Goal: Communication & Community: Answer question/provide support

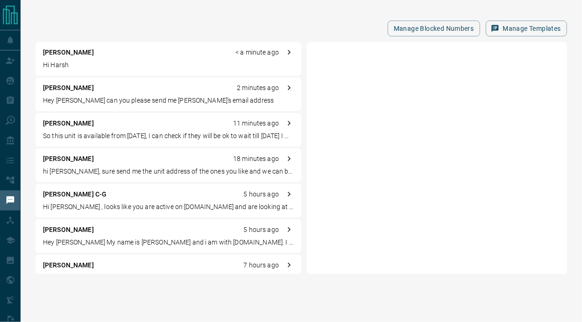
click at [96, 66] on p "Hi Harsh" at bounding box center [168, 65] width 251 height 10
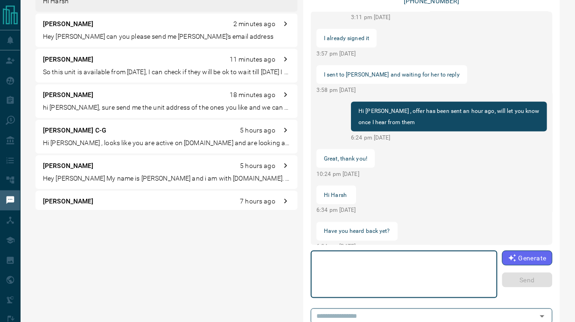
scroll to position [65, 0]
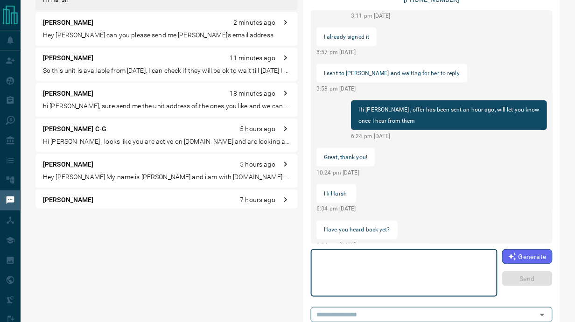
click at [397, 275] on textarea at bounding box center [404, 273] width 174 height 40
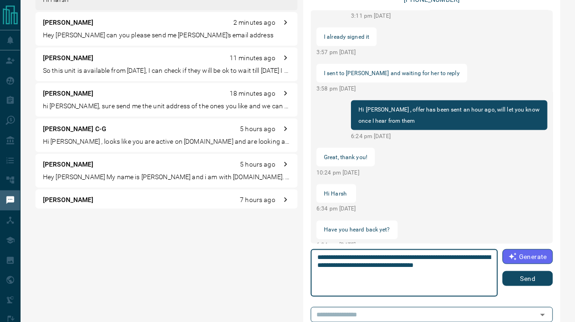
type textarea "**********"
click at [511, 274] on button "Send" at bounding box center [528, 278] width 50 height 15
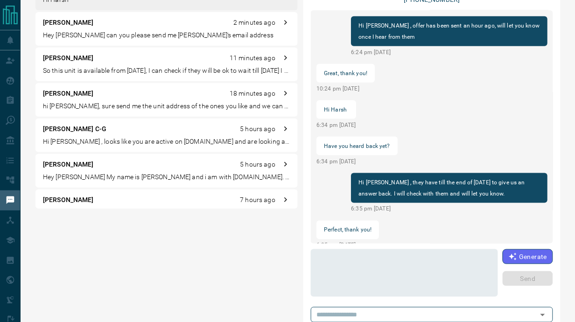
scroll to position [47, 0]
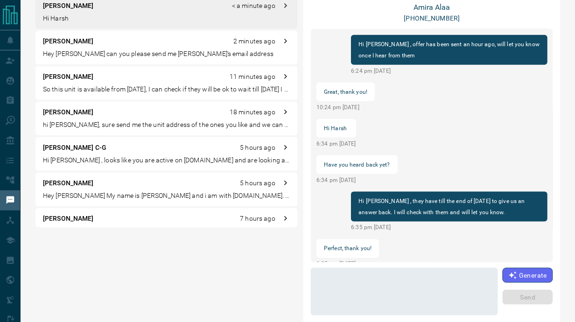
click at [89, 43] on div "[PERSON_NAME] 2 minutes ago" at bounding box center [166, 41] width 247 height 10
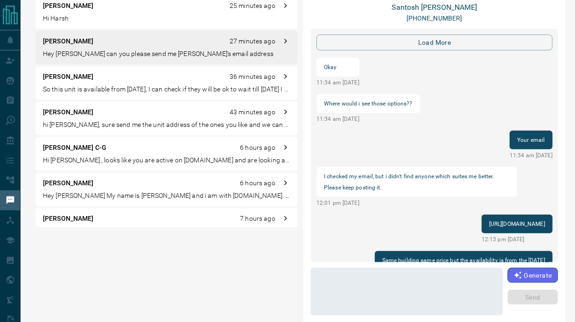
scroll to position [926, 0]
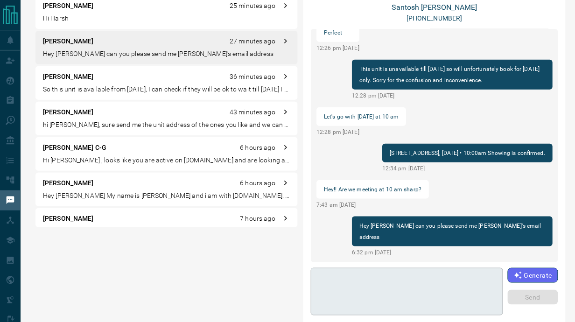
click at [347, 293] on textarea at bounding box center [407, 292] width 180 height 40
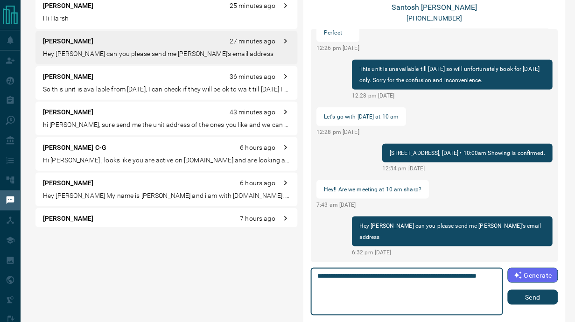
click at [322, 276] on textarea "**********" at bounding box center [407, 292] width 180 height 40
click at [378, 274] on textarea "**********" at bounding box center [407, 292] width 180 height 40
type textarea "**********"
click at [537, 294] on button "Send" at bounding box center [533, 297] width 50 height 15
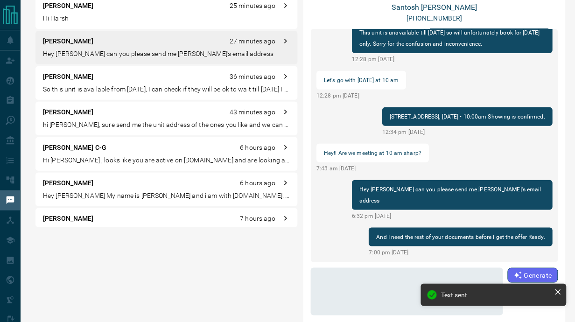
scroll to position [0, 0]
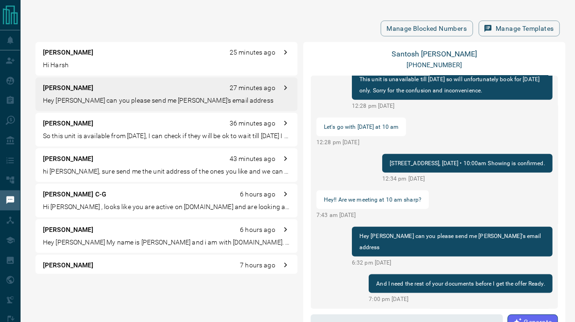
click at [94, 64] on p "Hi Harsh" at bounding box center [166, 65] width 247 height 10
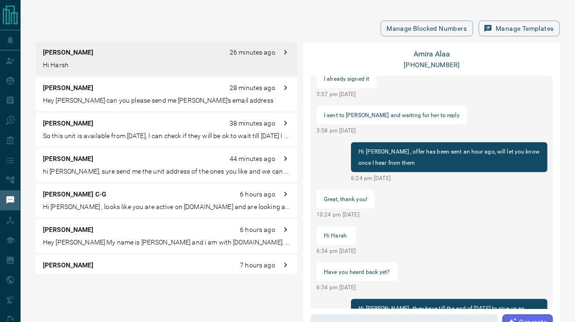
scroll to position [986, 0]
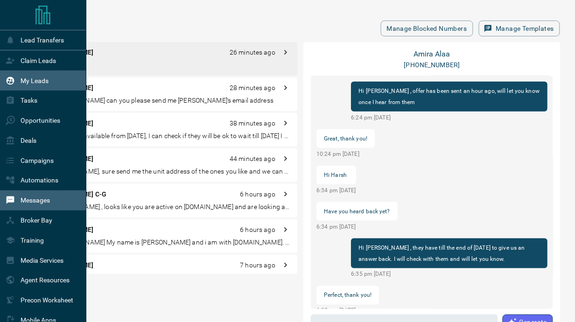
click at [21, 84] on p "My Leads" at bounding box center [35, 80] width 28 height 7
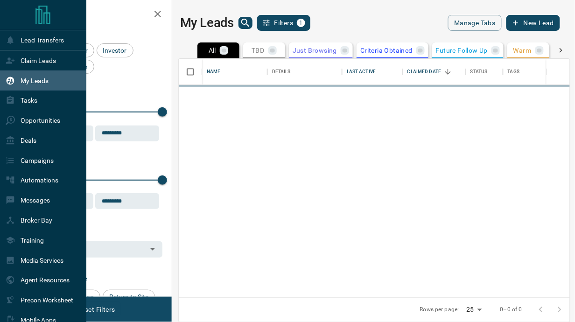
scroll to position [232, 385]
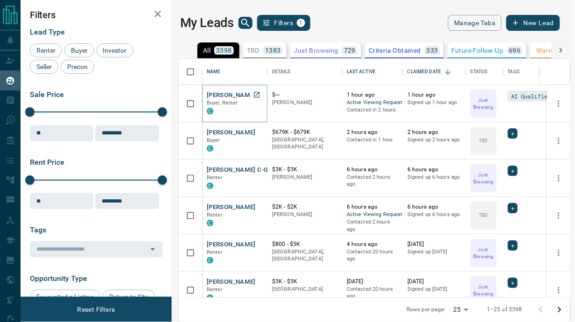
click at [222, 93] on button "[PERSON_NAME]" at bounding box center [231, 95] width 49 height 9
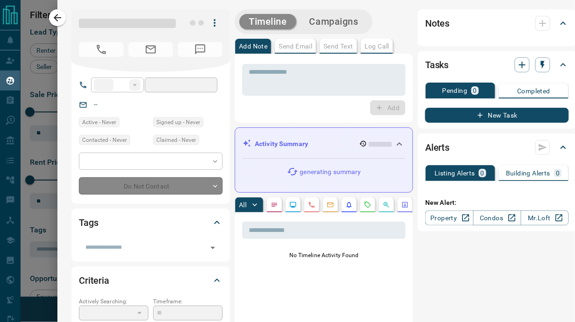
type input "**"
type input "**********"
type input "*"
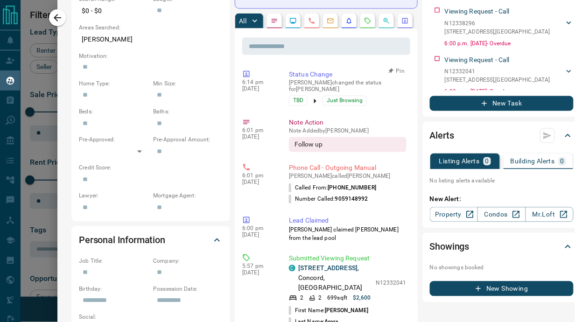
scroll to position [191, 0]
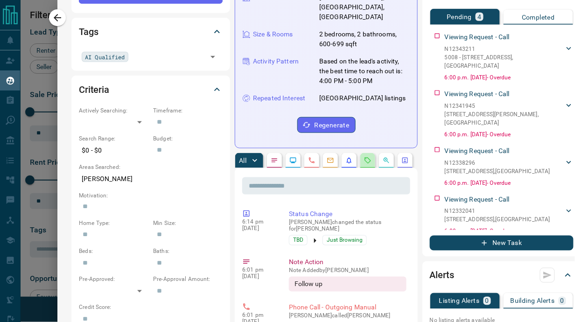
click at [360, 153] on button "button" at bounding box center [367, 160] width 15 height 15
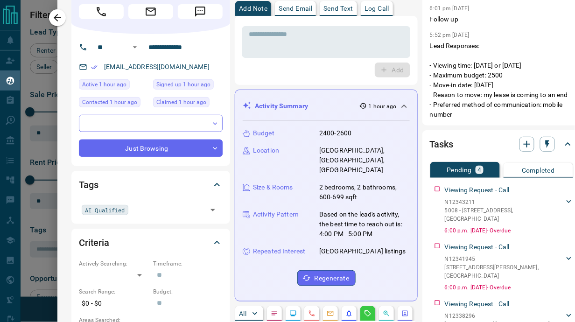
scroll to position [0, 0]
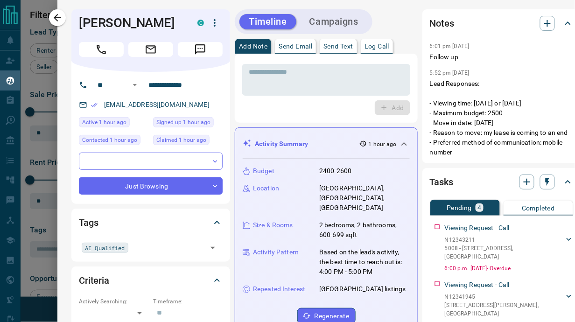
click at [345, 46] on p "Send Text" at bounding box center [338, 46] width 30 height 7
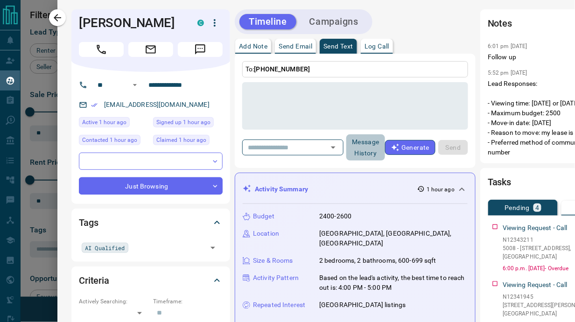
click at [364, 146] on button "Message History" at bounding box center [365, 147] width 39 height 26
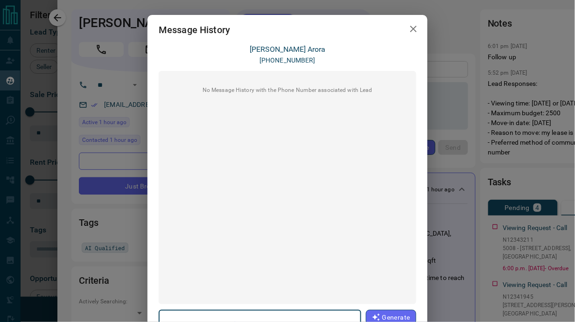
click at [412, 30] on icon "button" at bounding box center [413, 29] width 7 height 7
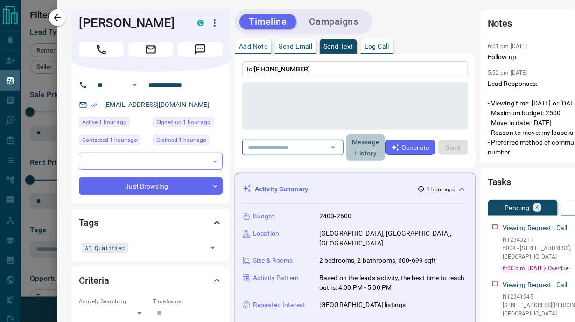
click at [364, 136] on button "Message History" at bounding box center [365, 147] width 39 height 26
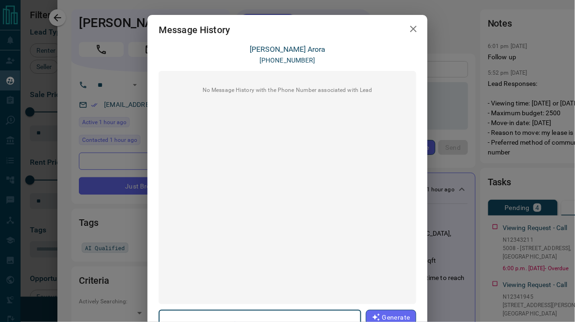
scroll to position [111, 0]
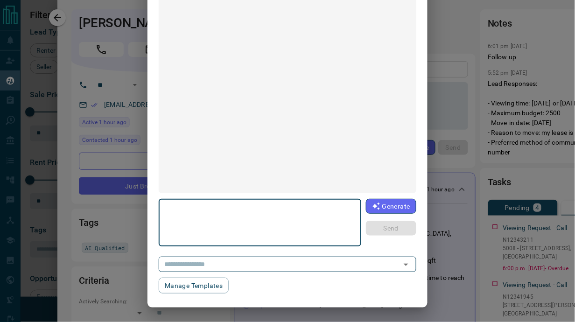
click at [533, 172] on div "Message History [PERSON_NAME] [PHONE_NUMBER] No Message History with the Phone …" at bounding box center [287, 161] width 575 height 322
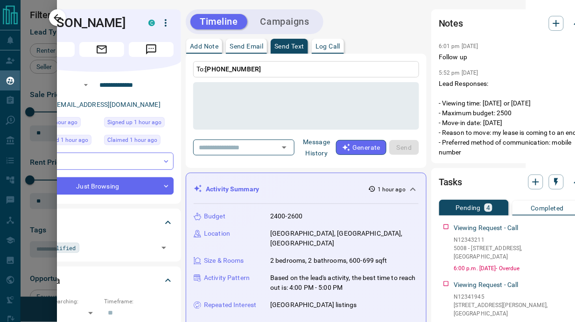
scroll to position [0, 67]
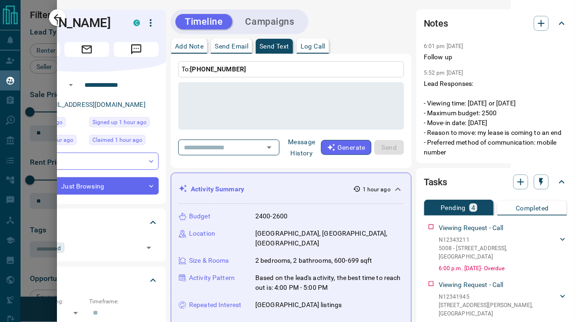
click at [291, 144] on button "Message History" at bounding box center [301, 147] width 39 height 26
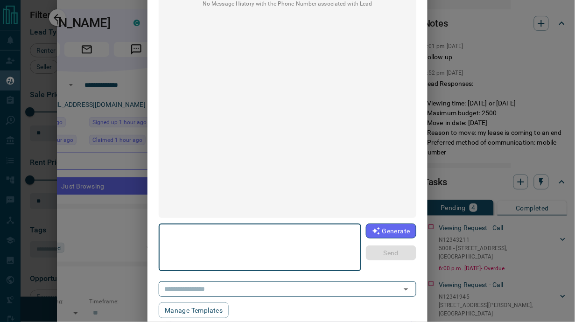
scroll to position [111, 0]
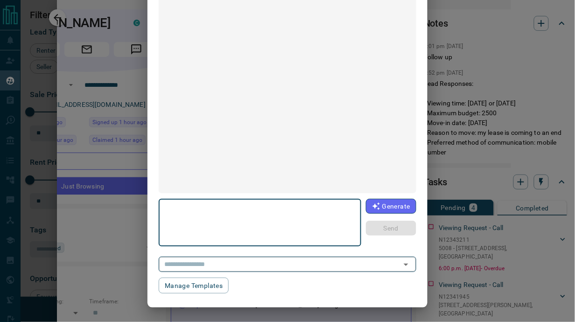
click at [272, 260] on input "text" at bounding box center [274, 265] width 227 height 12
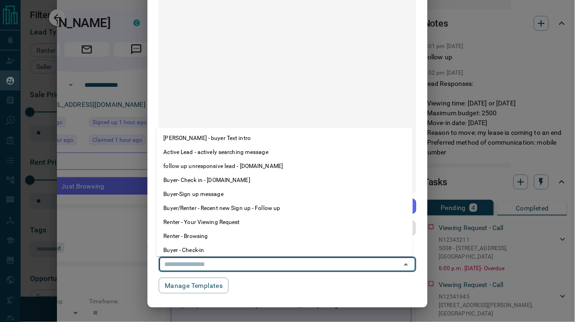
click at [204, 225] on li "Renter - Your Viewing Request" at bounding box center [284, 223] width 257 height 14
type textarea "**********"
type input "**********"
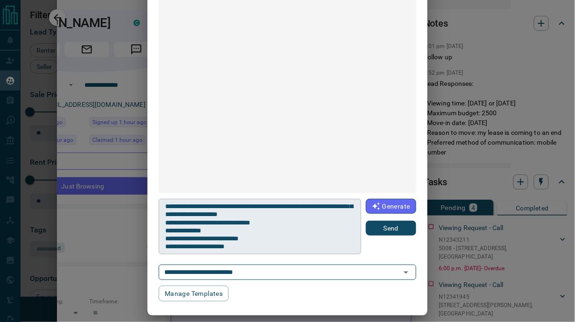
scroll to position [49, 0]
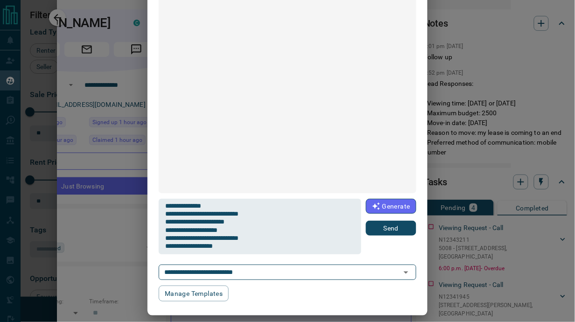
click at [384, 230] on button "Send" at bounding box center [391, 228] width 50 height 15
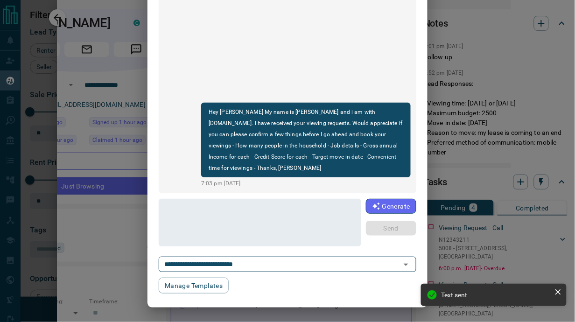
scroll to position [0, 0]
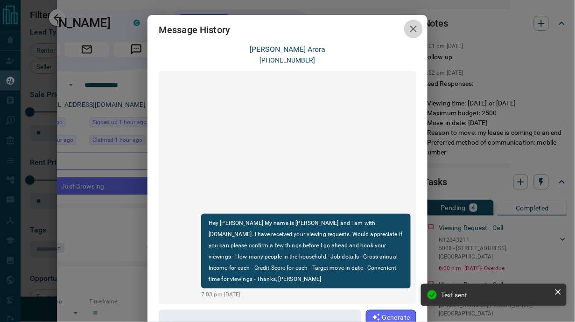
click at [410, 24] on icon "button" at bounding box center [413, 28] width 11 height 11
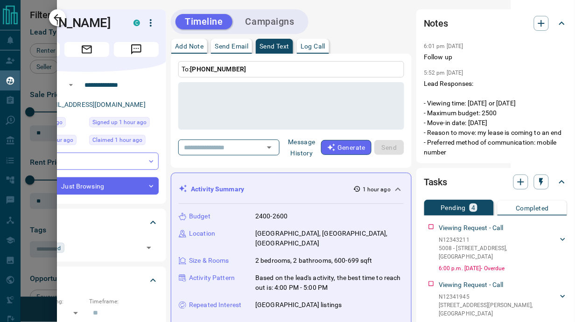
click at [54, 14] on icon "button" at bounding box center [57, 17] width 11 height 11
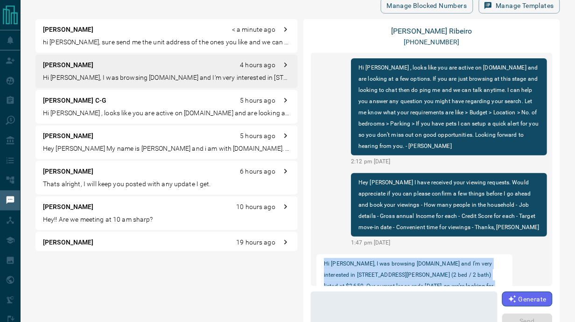
scroll to position [221, 0]
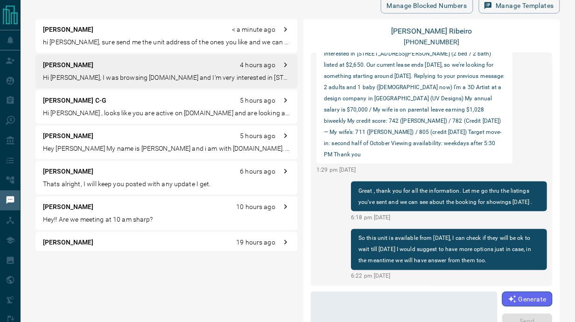
click at [88, 43] on p "hi [PERSON_NAME], sure send me the unit address of the ones you like and we can…" at bounding box center [166, 42] width 247 height 10
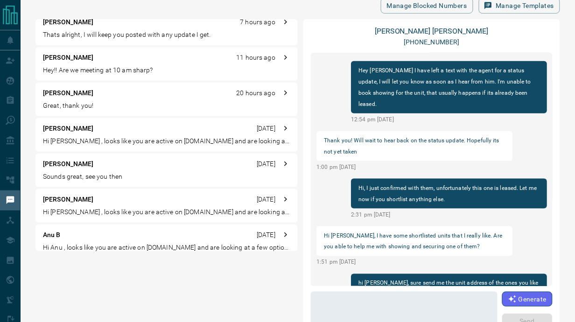
scroll to position [0, 0]
